Goal: Navigation & Orientation: Find specific page/section

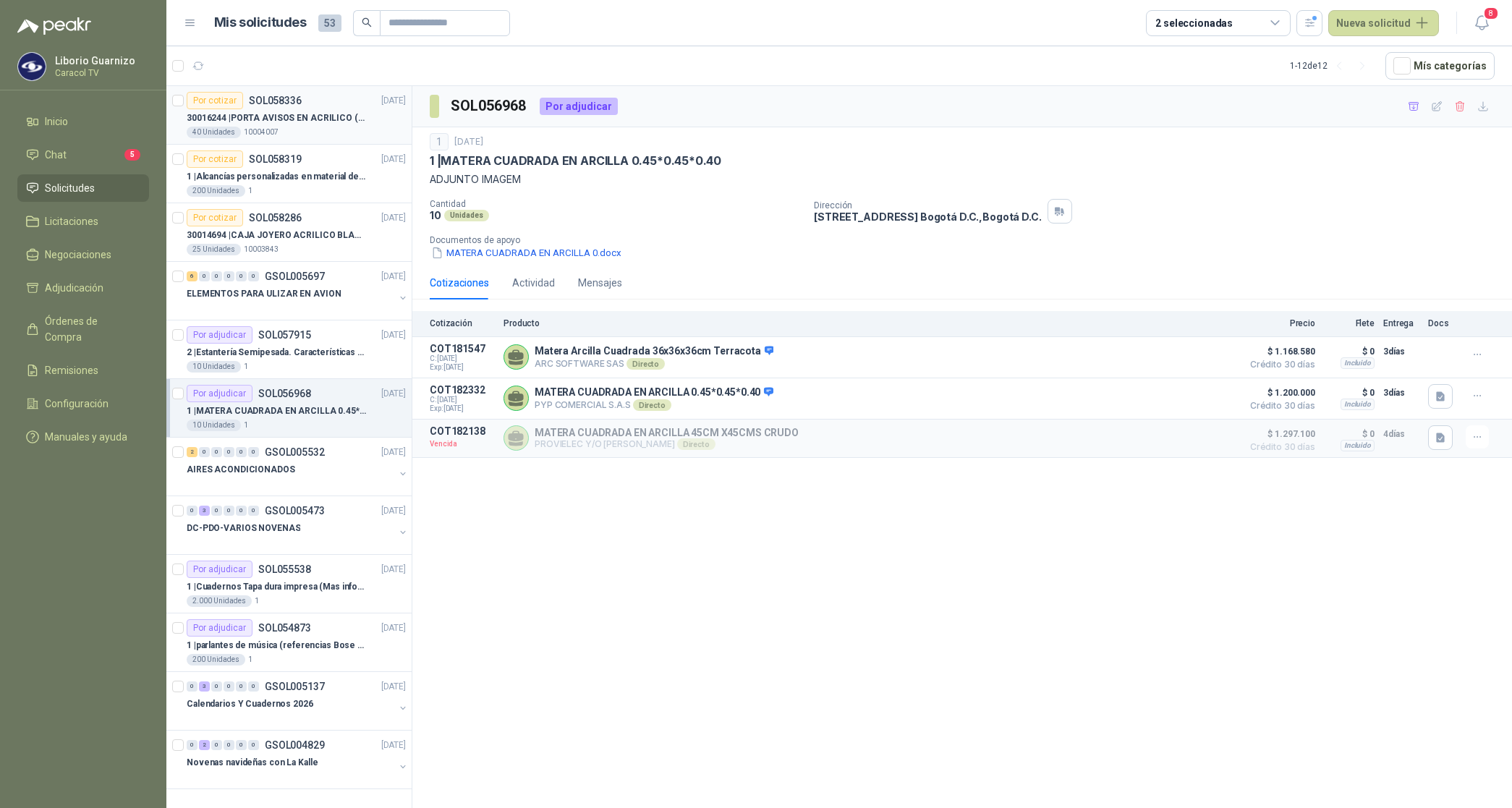
click at [269, 116] on p "30016244 | PORTA AVISOS EN ACRILICO (En el adjunto mas informacion)" at bounding box center [276, 118] width 180 height 14
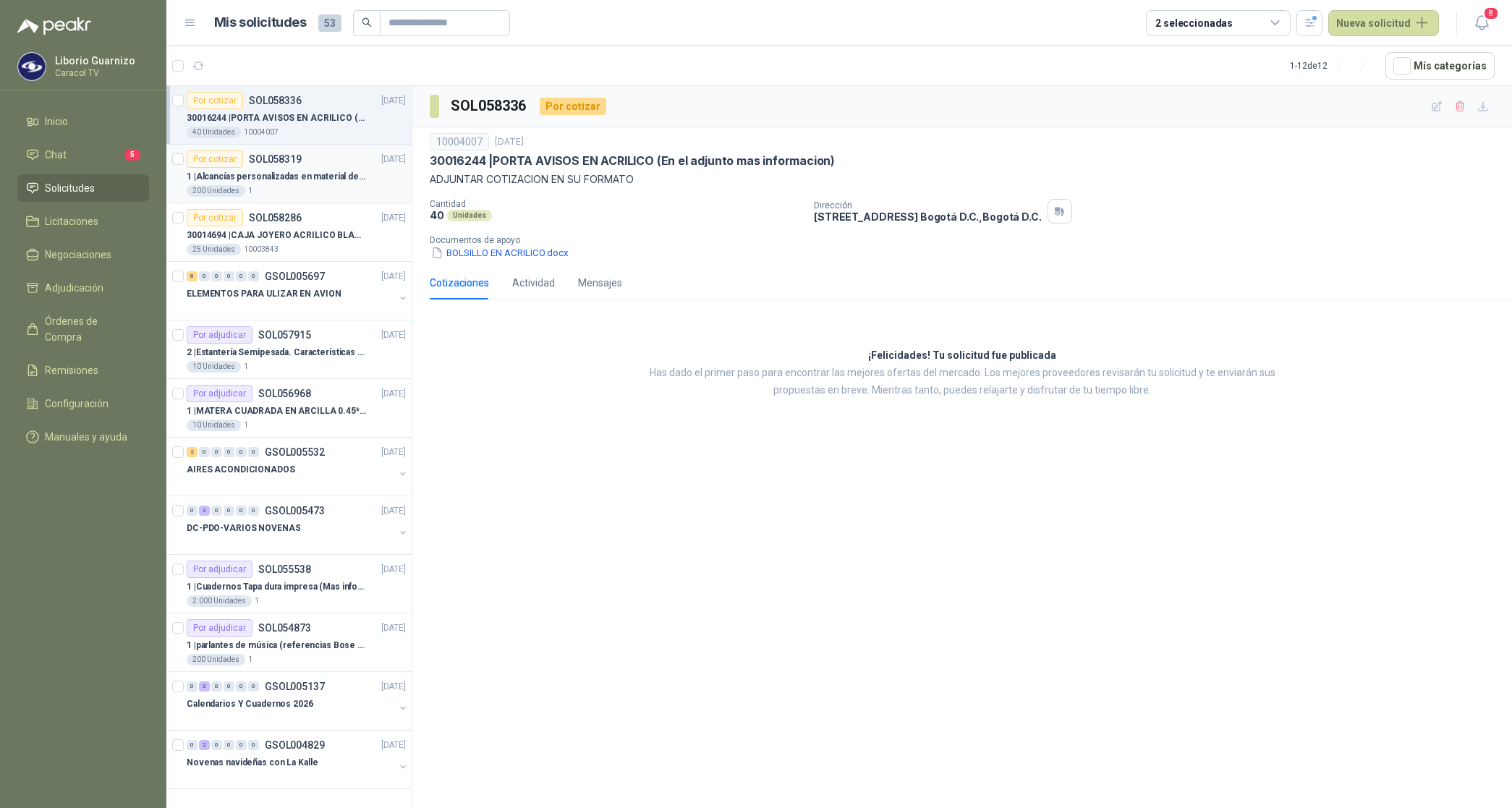
click at [258, 171] on p "1 | Alcancías personalizadas en material de cerámica (VER ADJUNTO)" at bounding box center [276, 176] width 180 height 14
click at [259, 251] on p "10003843" at bounding box center [261, 249] width 35 height 11
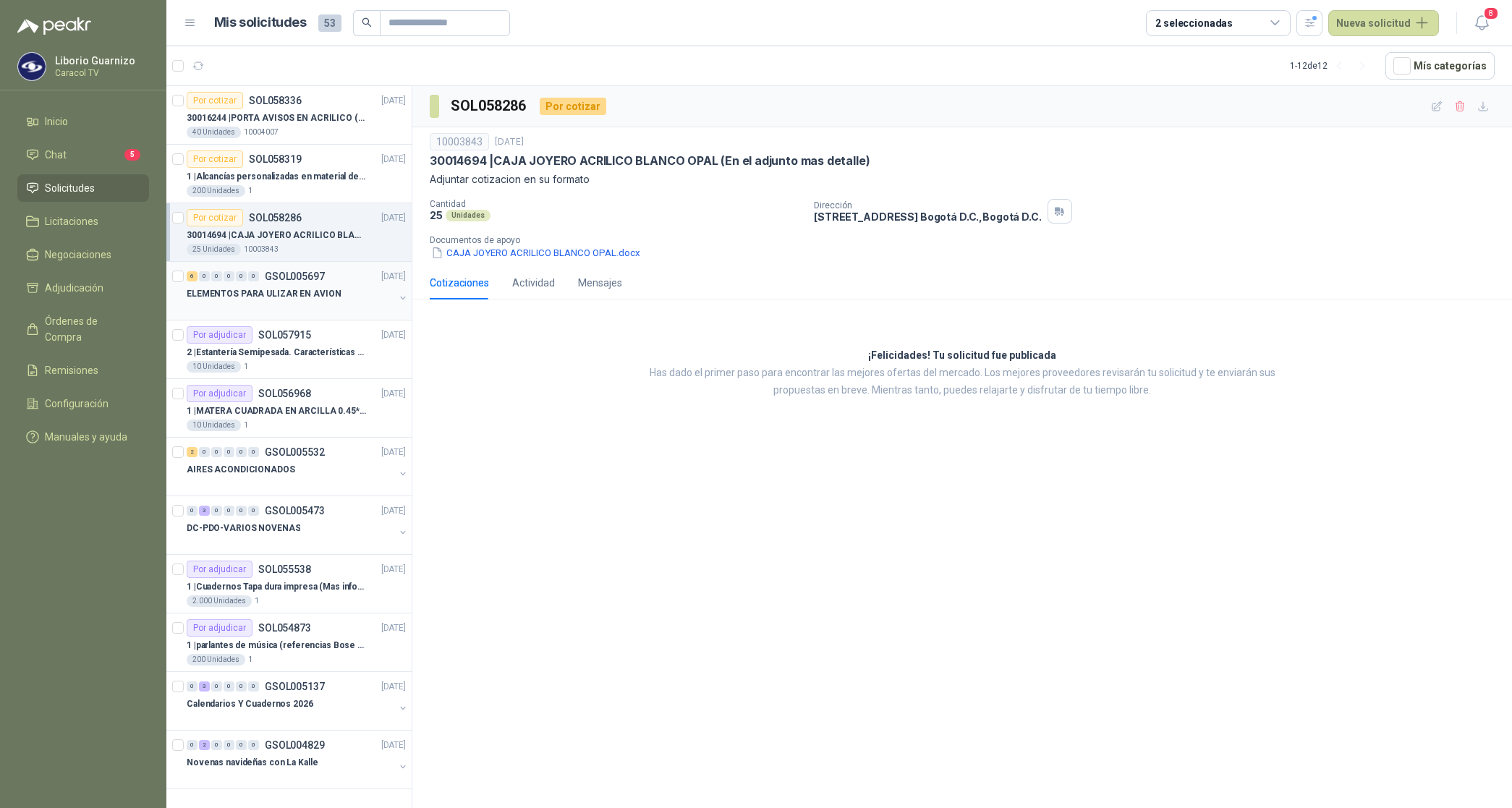
click at [279, 294] on p "ELEMENTOS PARA ULIZAR EN AVION" at bounding box center [263, 294] width 154 height 14
